Goal: Task Accomplishment & Management: Use online tool/utility

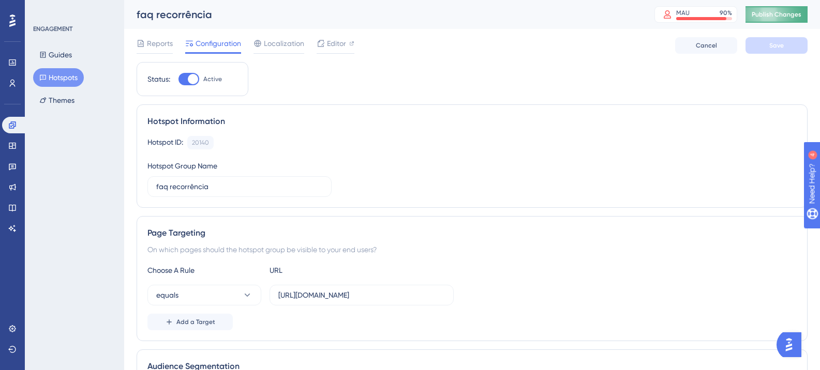
click at [773, 15] on span "Publish Changes" at bounding box center [777, 14] width 50 height 8
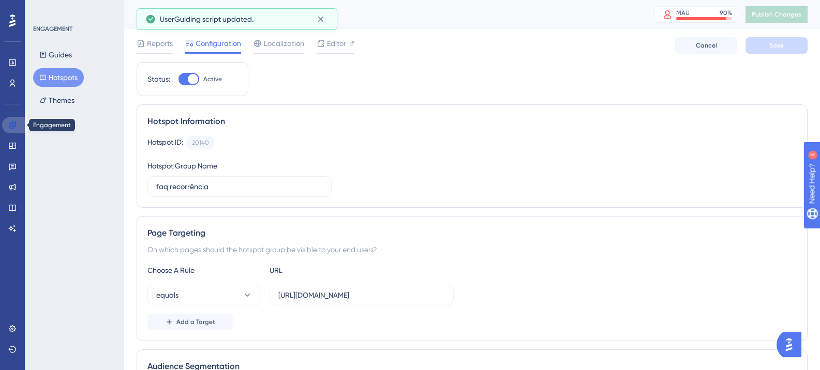
click at [20, 128] on link at bounding box center [14, 125] width 25 height 17
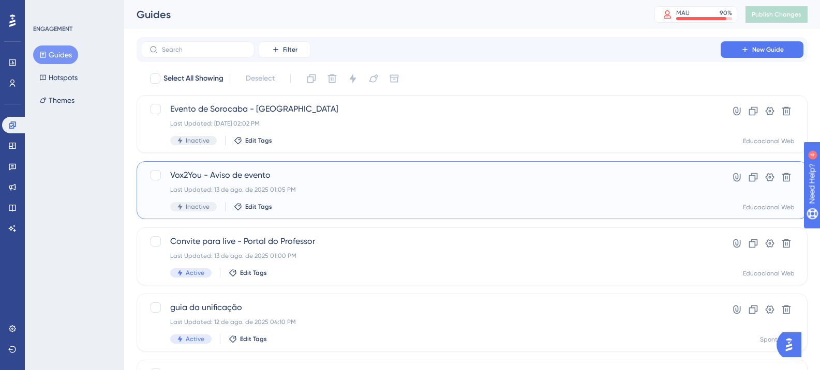
click at [320, 193] on div "Last Updated: 13 de ago. de 2025 01:05 PM" at bounding box center [430, 190] width 521 height 8
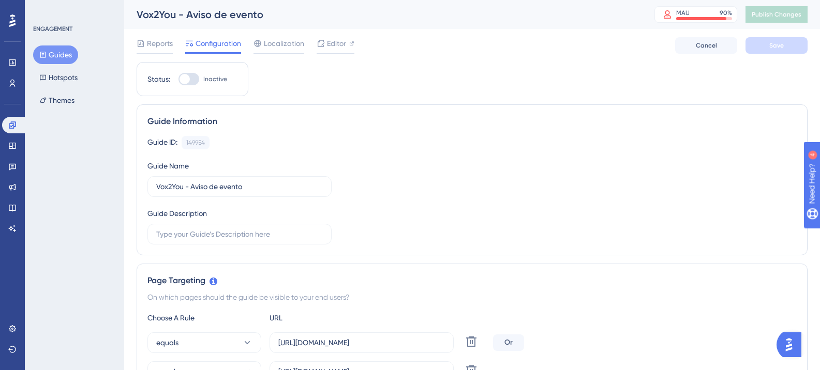
click at [71, 66] on div "Guides Hotspots Themes" at bounding box center [75, 78] width 84 height 64
drag, startPoint x: 19, startPoint y: 127, endPoint x: 120, endPoint y: 155, distance: 104.8
click at [19, 127] on link at bounding box center [14, 125] width 25 height 17
